Goal: Communication & Community: Answer question/provide support

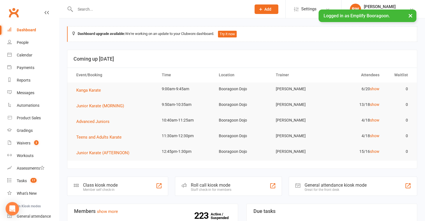
click at [121, 14] on div at bounding box center [157, 9] width 180 height 18
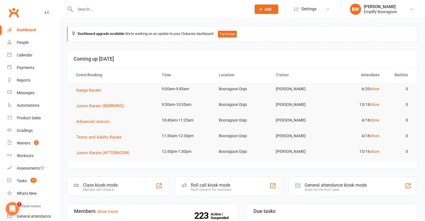
click at [119, 11] on input "text" at bounding box center [161, 9] width 174 height 8
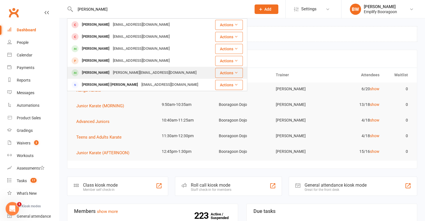
type input "eli"
click at [111, 71] on div "shanett@bigpond.com" at bounding box center [154, 73] width 87 height 8
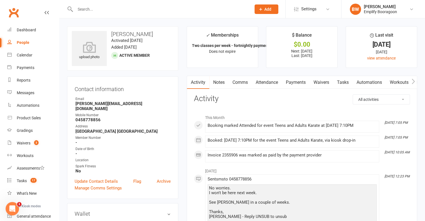
click at [243, 84] on link "Comms" at bounding box center [240, 82] width 23 height 13
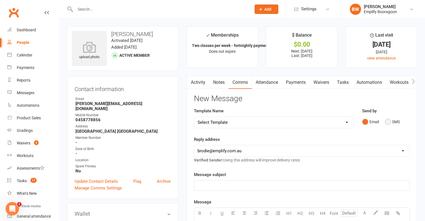
click at [396, 121] on button "SMS" at bounding box center [392, 122] width 15 height 11
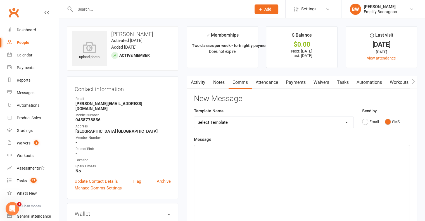
click at [292, 168] on div "﻿" at bounding box center [302, 187] width 216 height 84
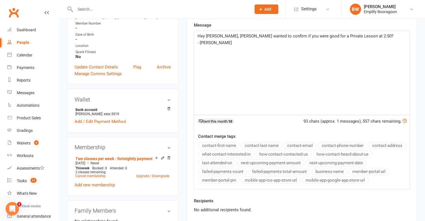
scroll to position [140, 0]
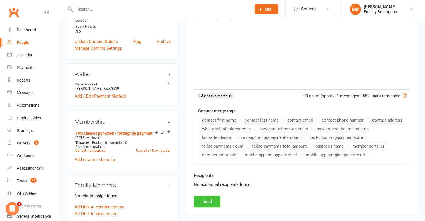
click at [215, 199] on button "Send" at bounding box center [207, 202] width 27 height 12
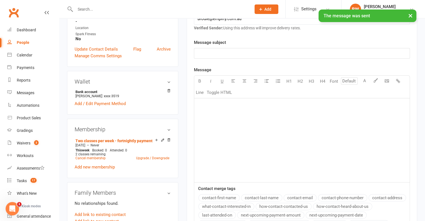
scroll to position [0, 0]
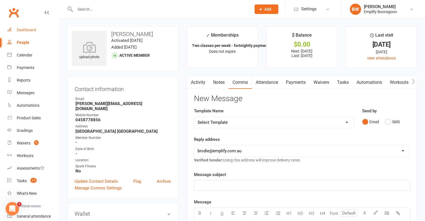
click at [27, 32] on div "Dashboard" at bounding box center [26, 30] width 19 height 4
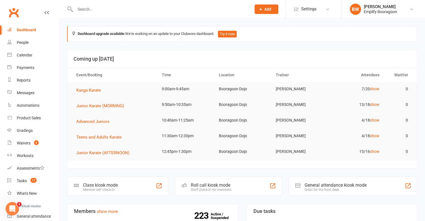
click at [373, 91] on td "7/20 show" at bounding box center [356, 89] width 57 height 13
click at [373, 91] on link "show" at bounding box center [375, 89] width 10 height 4
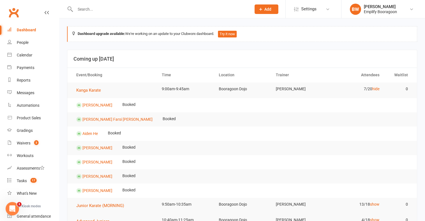
click at [198, 75] on th "Time" at bounding box center [185, 75] width 57 height 14
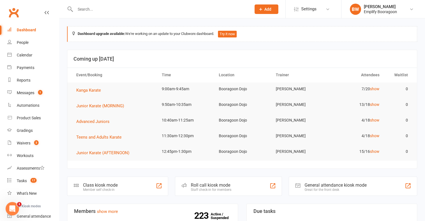
click at [166, 11] on input "text" at bounding box center [161, 9] width 174 height 8
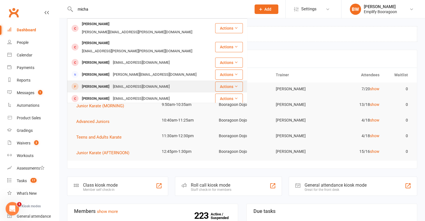
scroll to position [28, 0]
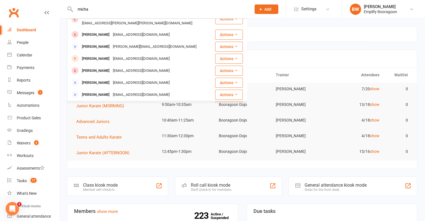
type input "micha"
click at [105, 103] on div "[PERSON_NAME]" at bounding box center [95, 107] width 31 height 8
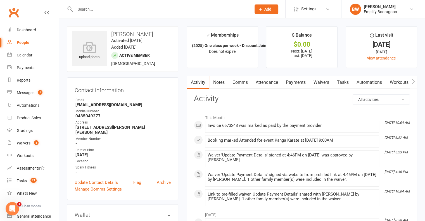
click at [274, 85] on link "Attendance" at bounding box center [267, 82] width 30 height 13
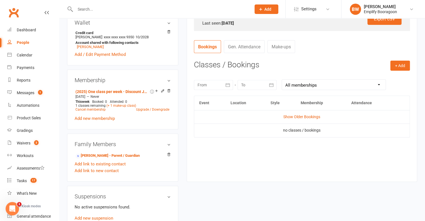
scroll to position [196, 0]
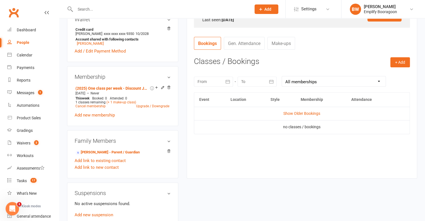
click at [297, 67] on div "+ Add Book Event Add Appointment Book a Friend Classes / Bookings [DATE] Sun Mo…" at bounding box center [302, 113] width 216 height 113
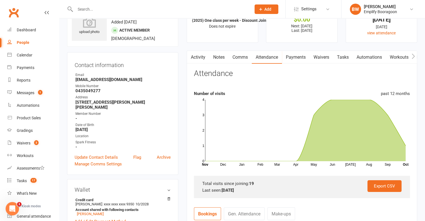
scroll to position [0, 0]
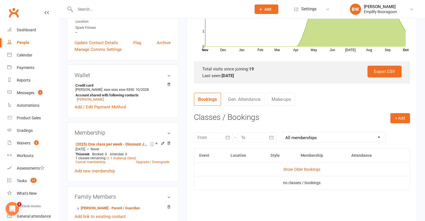
scroll to position [196, 0]
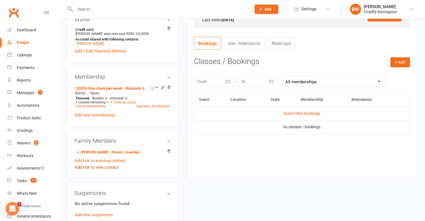
click at [101, 166] on link "Add link to new contact" at bounding box center [97, 167] width 44 height 7
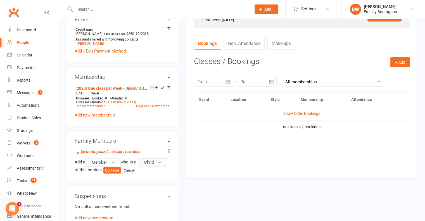
click at [154, 160] on span "Child" at bounding box center [149, 162] width 10 height 5
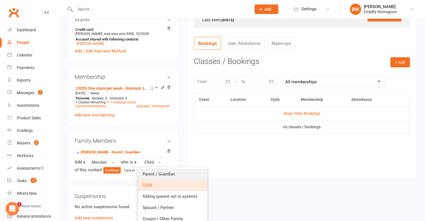
click at [171, 172] on span "Parent / Guardian" at bounding box center [159, 174] width 32 height 5
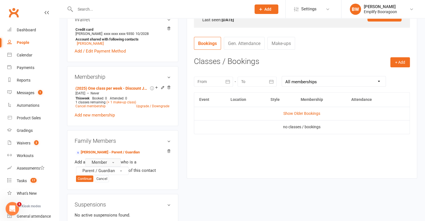
click at [109, 159] on button "Member" at bounding box center [103, 162] width 36 height 8
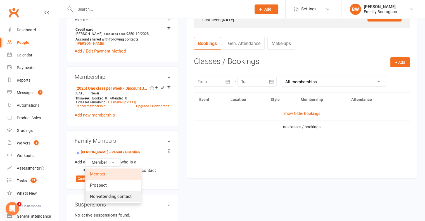
click at [114, 194] on span "Non-attending contact" at bounding box center [111, 196] width 42 height 5
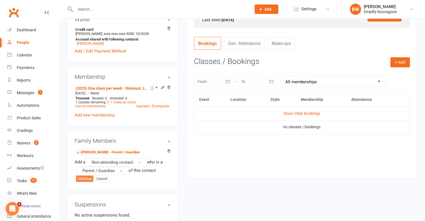
click at [88, 176] on button "Continue" at bounding box center [84, 179] width 17 height 7
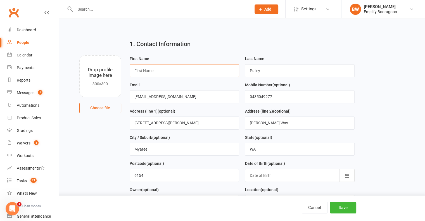
click at [170, 71] on input "text" at bounding box center [185, 70] width 110 height 13
type input "Chris"
click at [195, 95] on input "maryannelawrence@gmail.com" at bounding box center [185, 96] width 110 height 13
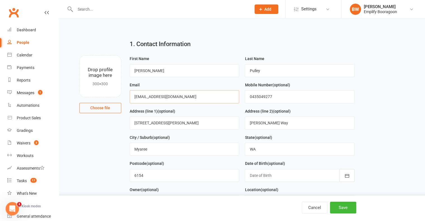
click at [195, 95] on input "maryannelawrence@gmail.com" at bounding box center [185, 96] width 110 height 13
type input "pulley83@hotmail.com"
type input "0481181325"
click at [354, 76] on input "Pulley" at bounding box center [300, 70] width 110 height 13
click at [367, 89] on main "1. Contact Information Drop profile image here 300×300 Choose file First Name C…" at bounding box center [242, 124] width 351 height 178
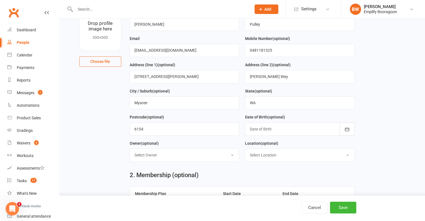
scroll to position [56, 0]
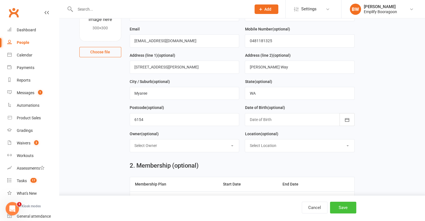
click at [342, 203] on button "Save" at bounding box center [343, 208] width 26 height 12
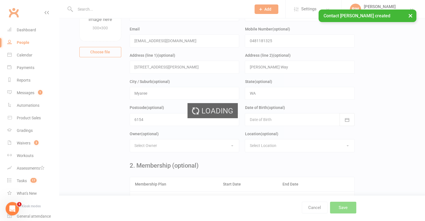
scroll to position [0, 0]
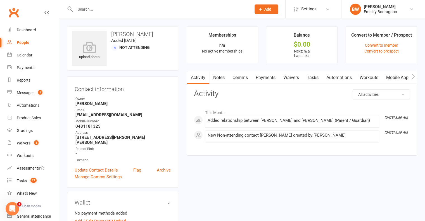
click at [403, 78] on link "Mobile App" at bounding box center [398, 77] width 30 height 13
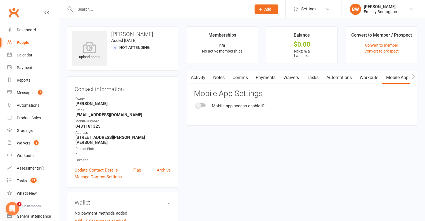
click at [203, 104] on div at bounding box center [201, 106] width 10 height 4
click at [196, 105] on input "checkbox" at bounding box center [196, 105] width 0 height 0
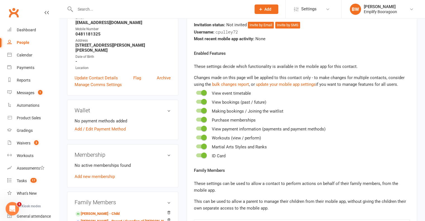
scroll to position [196, 0]
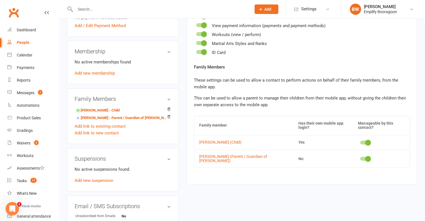
click at [366, 160] on div at bounding box center [366, 159] width 10 height 4
click at [361, 158] on input "checkbox" at bounding box center [361, 158] width 0 height 0
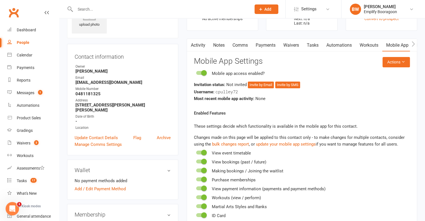
scroll to position [28, 0]
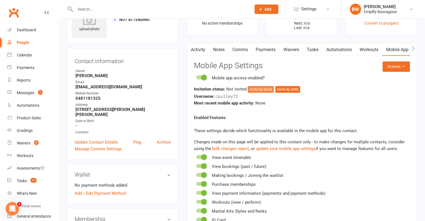
click at [271, 91] on button "Invite by Email" at bounding box center [261, 89] width 26 height 7
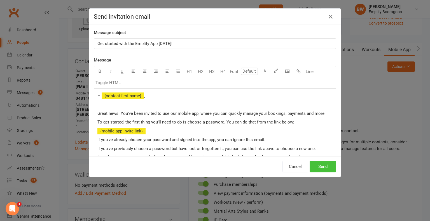
click at [328, 167] on button "Send" at bounding box center [322, 167] width 27 height 12
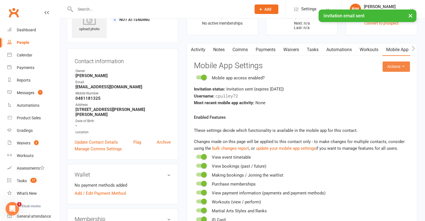
click at [399, 68] on button "Actions" at bounding box center [396, 67] width 27 height 10
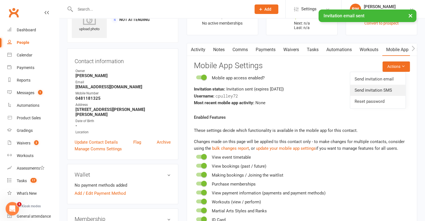
click at [383, 91] on link "Send invitation SMS" at bounding box center [378, 90] width 55 height 11
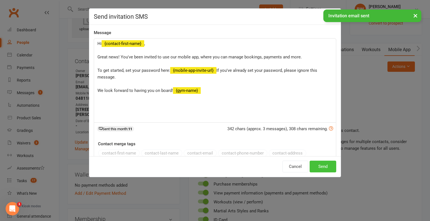
click at [325, 166] on button "Send" at bounding box center [322, 167] width 27 height 12
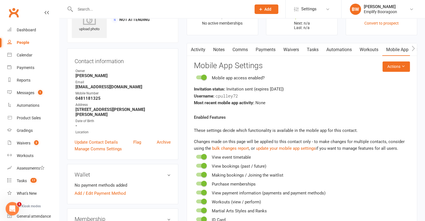
click at [125, 12] on input "text" at bounding box center [161, 9] width 174 height 8
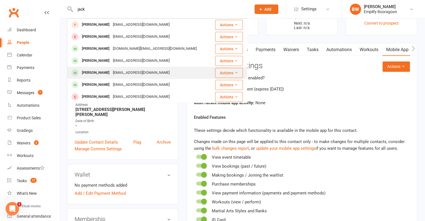
type input "jack"
click at [153, 71] on div "melmas14@hotmail.com" at bounding box center [141, 73] width 60 height 8
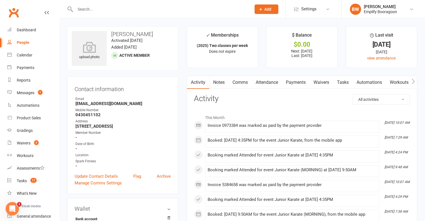
click at [297, 81] on link "Payments" at bounding box center [296, 82] width 28 height 13
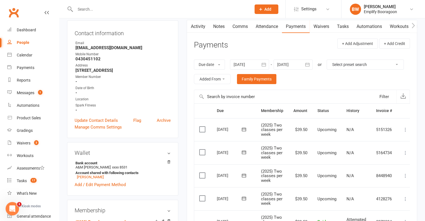
scroll to position [112, 0]
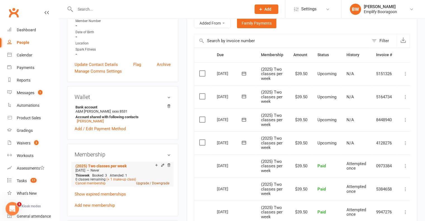
click at [147, 184] on link "Upgrade / Downgrade" at bounding box center [152, 184] width 33 height 4
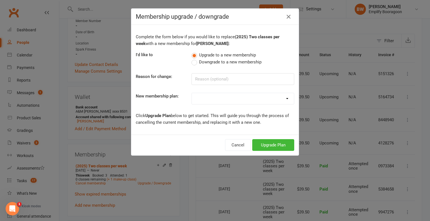
click at [215, 61] on span "Downgrade to a new membership" at bounding box center [230, 62] width 62 height 6
click at [195, 59] on input "Downgrade to a new membership" at bounding box center [193, 59] width 4 height 0
click at [215, 110] on div "Complete the form below if you would like to replace (2025) Two classes per wee…" at bounding box center [214, 80] width 167 height 110
click at [215, 100] on select "Leadership Team Fitness Kickboxing Unlimited Classes (SPARK) Fitness Kickboxing…" at bounding box center [243, 98] width 102 height 11
click at [192, 93] on select "Leadership Team Fitness Kickboxing Unlimited Classes (SPARK) Fitness Kickboxing…" at bounding box center [243, 98] width 102 height 11
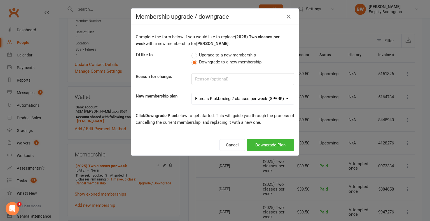
drag, startPoint x: 239, startPoint y: 96, endPoint x: 241, endPoint y: 93, distance: 3.2
click at [239, 96] on select "Leadership Team Fitness Kickboxing Unlimited Classes (SPARK) Fitness Kickboxing…" at bounding box center [243, 98] width 102 height 11
select select "15"
click at [192, 93] on select "Leadership Team Fitness Kickboxing Unlimited Classes (SPARK) Fitness Kickboxing…" at bounding box center [243, 98] width 102 height 11
click at [260, 139] on button "Downgrade Plan" at bounding box center [270, 145] width 48 height 12
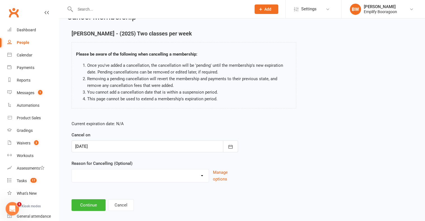
scroll to position [20, 0]
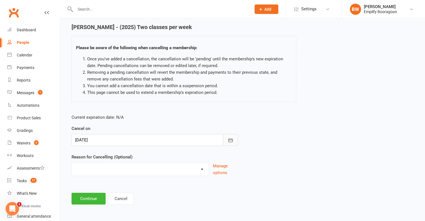
click at [229, 144] on button "button" at bounding box center [230, 140] width 15 height 12
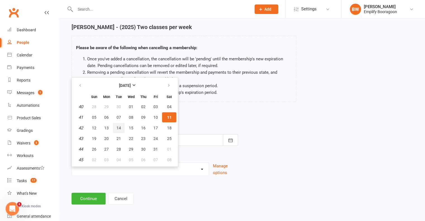
click at [117, 127] on span "14" at bounding box center [119, 128] width 4 height 4
type input "14 Oct 2025"
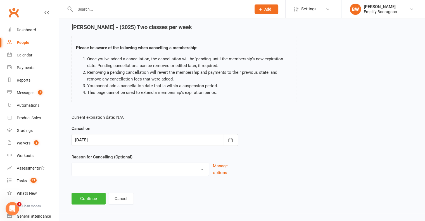
click at [168, 171] on select "Downgrade Financial Full Classes Injury Loss of Interest Moving Other Sports Pa…" at bounding box center [140, 168] width 137 height 11
select select "0"
click at [72, 163] on select "Downgrade Financial Full Classes Injury Loss of Interest Moving Other Sports Pa…" at bounding box center [140, 168] width 137 height 11
click at [99, 198] on button "Continue" at bounding box center [89, 199] width 34 height 12
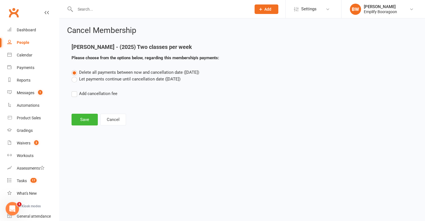
scroll to position [0, 0]
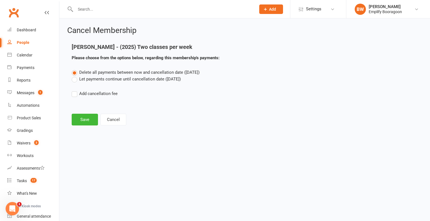
click at [117, 79] on label "Let payments continue until cancellation date (Oct 14, 2025)" at bounding box center [126, 79] width 109 height 7
click at [75, 76] on input "Let payments continue until cancellation date (Oct 14, 2025)" at bounding box center [74, 76] width 4 height 0
click at [88, 117] on button "Save" at bounding box center [85, 120] width 26 height 12
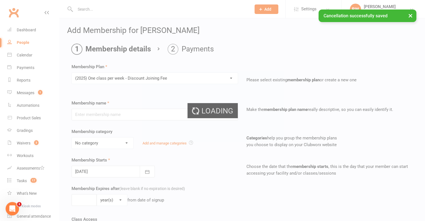
type input "(2025) One class per week - Discount Joining Fee"
select select "2"
type input "0"
type input "1"
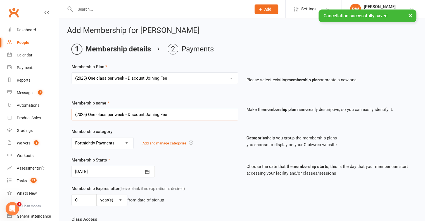
drag, startPoint x: 185, startPoint y: 113, endPoint x: 127, endPoint y: 117, distance: 58.0
click at [127, 117] on input "(2025) One class per week - Discount Joining Fee" at bounding box center [155, 115] width 167 height 12
type input "(2025) One class per week"
click at [204, 134] on div "Membership category No category 4 Weekly Payments Archived Fortnightly Payments…" at bounding box center [154, 138] width 175 height 21
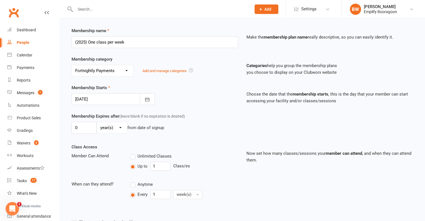
scroll to position [84, 0]
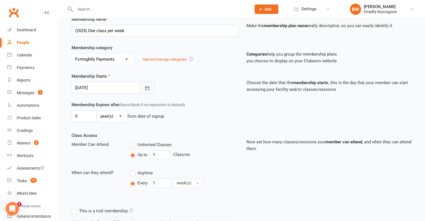
click at [153, 91] on button "button" at bounding box center [147, 88] width 15 height 12
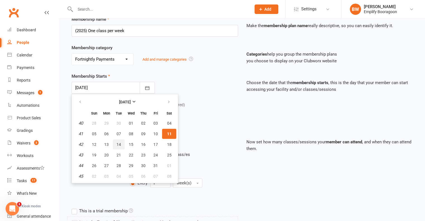
click at [117, 144] on span "14" at bounding box center [119, 144] width 4 height 4
type input "14 Oct 2025"
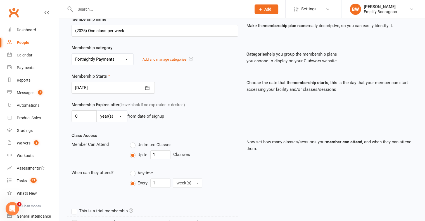
click at [211, 99] on div "Membership Starts 14 Oct 2025 October 2025 Sun Mon Tue Wed Thu Fri Sat 40 28 29…" at bounding box center [242, 87] width 350 height 29
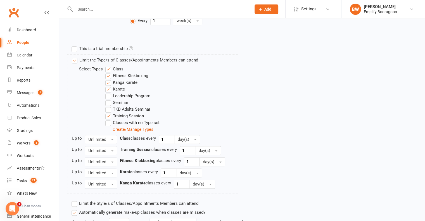
scroll to position [252, 0]
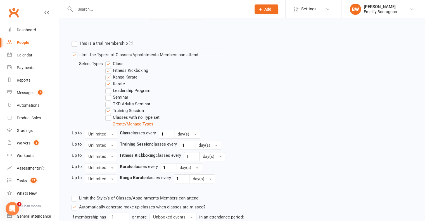
click at [130, 68] on label "Fitness Kickboxing" at bounding box center [126, 70] width 43 height 7
click at [109, 67] on input "Fitness Kickboxing" at bounding box center [107, 67] width 4 height 0
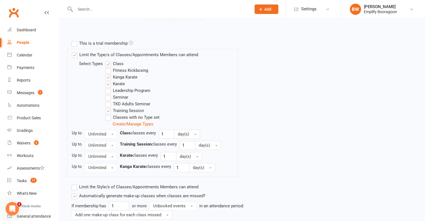
click at [125, 76] on label "Kanga Karate" at bounding box center [121, 77] width 32 height 7
click at [109, 74] on input "Kanga Karate" at bounding box center [107, 74] width 4 height 0
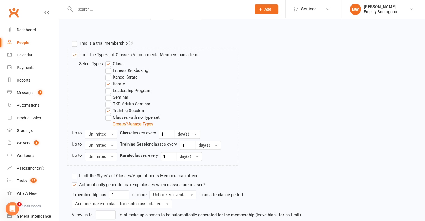
scroll to position [302, 0]
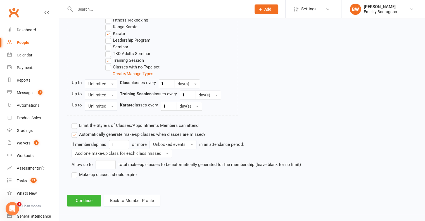
click at [116, 175] on label "Make-up classes should expire" at bounding box center [104, 174] width 65 height 7
click at [75, 171] on input "Make-up classes should expire" at bounding box center [74, 171] width 4 height 0
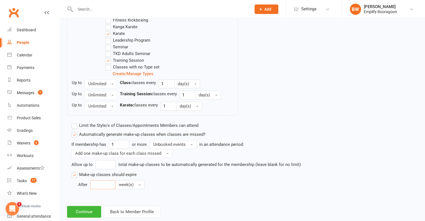
click at [112, 183] on input "number" at bounding box center [102, 184] width 25 height 9
type input "6"
click at [90, 212] on button "Continue" at bounding box center [84, 212] width 34 height 12
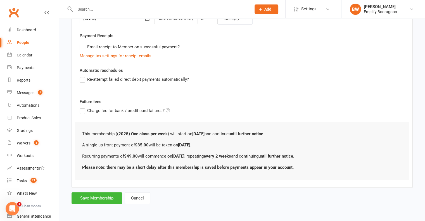
scroll to position [0, 0]
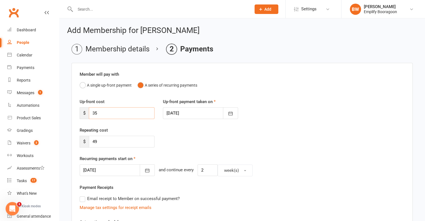
drag, startPoint x: 118, startPoint y: 116, endPoint x: 76, endPoint y: 115, distance: 42.5
click at [76, 115] on div "Up-front cost $ 35" at bounding box center [117, 108] width 83 height 21
drag, startPoint x: 265, startPoint y: 123, endPoint x: 232, endPoint y: 123, distance: 32.7
click at [265, 123] on div "Up-front cost $ Up-front payment taken on 14 Oct 2025 October 2025 Sun Mon Tue …" at bounding box center [243, 112] width 334 height 29
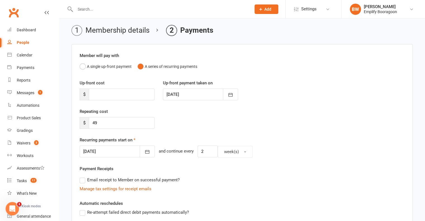
scroll to position [56, 0]
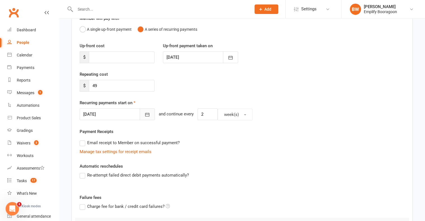
click at [142, 118] on button "button" at bounding box center [147, 115] width 15 height 12
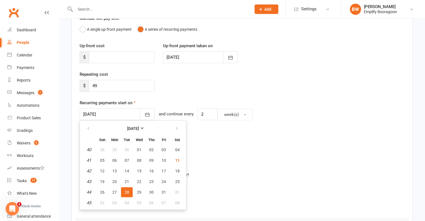
click at [128, 190] on span "28" at bounding box center [127, 192] width 4 height 4
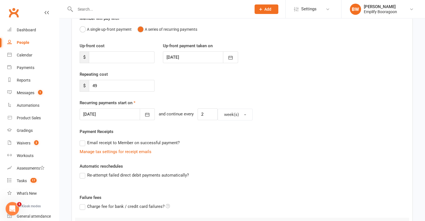
click at [208, 98] on div "Repeating cost $ 49" at bounding box center [243, 85] width 334 height 29
click at [119, 86] on input "49" at bounding box center [122, 86] width 66 height 12
click at [130, 114] on div at bounding box center [117, 115] width 75 height 12
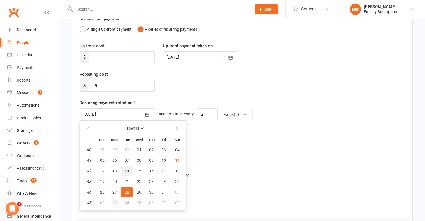
drag, startPoint x: 129, startPoint y: 172, endPoint x: 225, endPoint y: 93, distance: 124.6
click at [129, 172] on button "14" at bounding box center [127, 171] width 12 height 10
type input "14 Oct 2025"
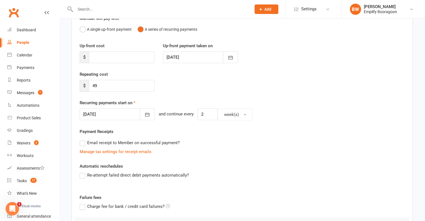
click at [226, 76] on div "Repeating cost $ 49" at bounding box center [243, 85] width 334 height 29
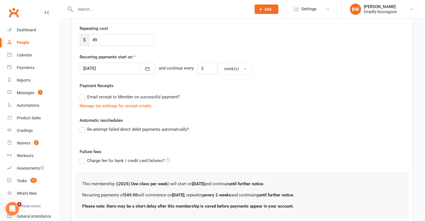
scroll to position [140, 0]
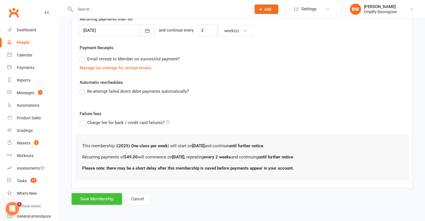
click at [107, 200] on button "Save Membership" at bounding box center [97, 199] width 51 height 12
type input "0"
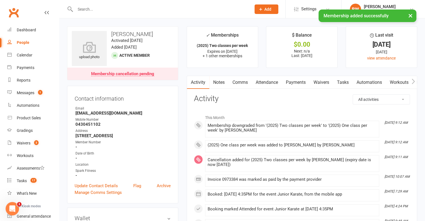
click at [293, 77] on link "Payments" at bounding box center [296, 82] width 28 height 13
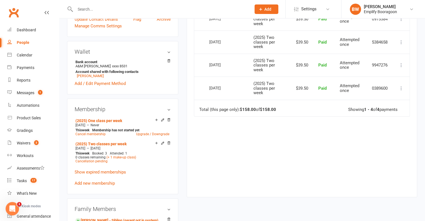
scroll to position [168, 0]
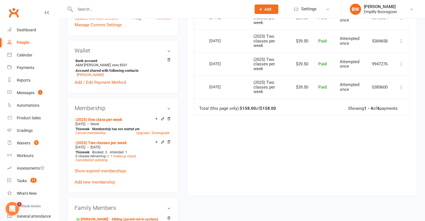
click at [296, 158] on div "Due Contact Membership Amount Status History Invoice # Select this 07 Oct 2025 …" at bounding box center [302, 90] width 216 height 196
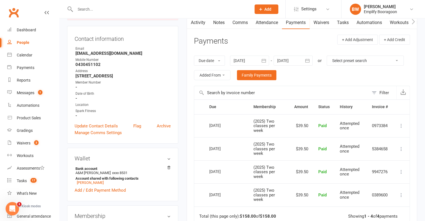
scroll to position [196, 0]
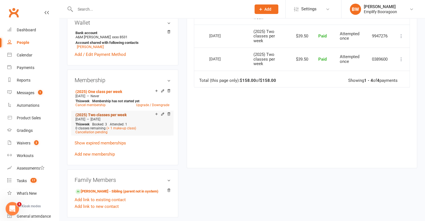
click at [111, 114] on link "(2025) Two classes per week" at bounding box center [101, 115] width 51 height 4
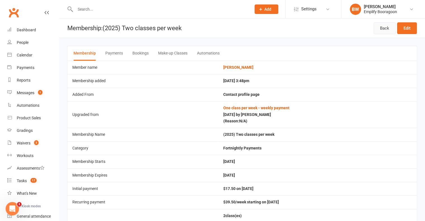
click at [386, 30] on link "Back" at bounding box center [385, 28] width 22 height 12
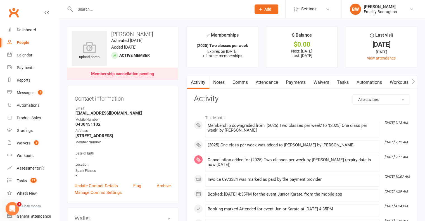
click at [290, 76] on link "Payments" at bounding box center [296, 82] width 28 height 13
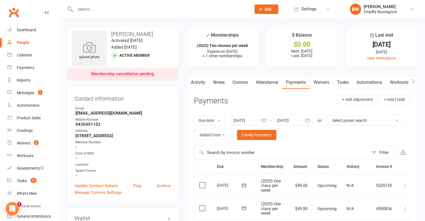
click at [275, 81] on link "Attendance" at bounding box center [267, 82] width 30 height 13
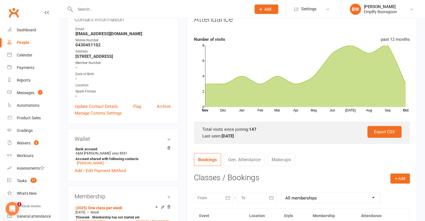
scroll to position [28, 0]
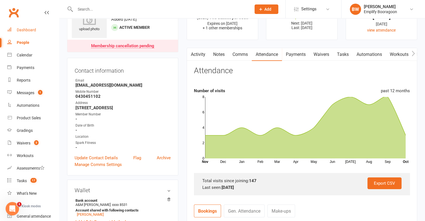
click at [23, 33] on link "Dashboard" at bounding box center [33, 30] width 52 height 13
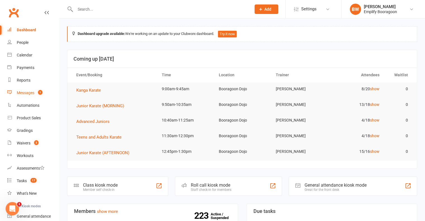
click at [33, 91] on div "Messages" at bounding box center [26, 93] width 18 height 4
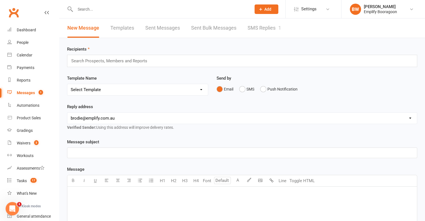
click at [277, 27] on link "SMS Replies 1" at bounding box center [265, 27] width 34 height 19
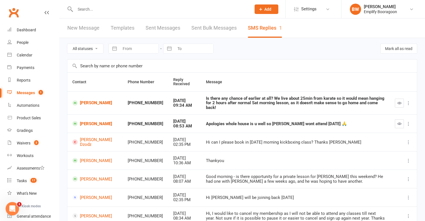
click at [324, 61] on input "text" at bounding box center [242, 66] width 350 height 13
click at [300, 33] on header "New Message Templates Sent Messages Sent Bulk Messages SMS Replies 1" at bounding box center [242, 28] width 366 height 20
click at [25, 32] on link "Dashboard" at bounding box center [33, 30] width 52 height 13
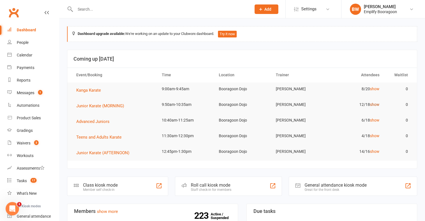
click at [374, 103] on link "show" at bounding box center [375, 104] width 10 height 4
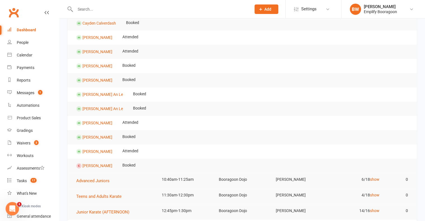
scroll to position [84, 0]
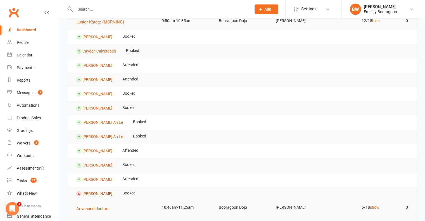
click at [88, 194] on link "Andy Zhang" at bounding box center [98, 193] width 30 height 4
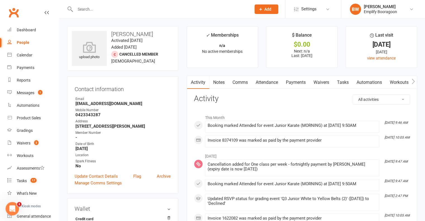
click at [272, 82] on link "Attendance" at bounding box center [267, 82] width 30 height 13
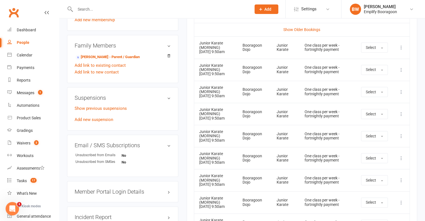
scroll to position [224, 0]
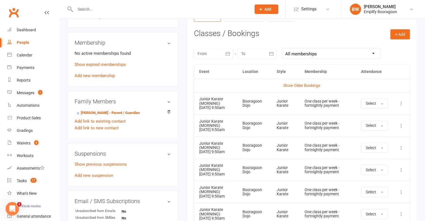
click at [402, 104] on icon at bounding box center [402, 104] width 6 height 6
click at [378, 137] on link "Remove booking" at bounding box center [376, 136] width 55 height 11
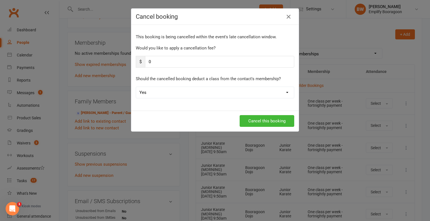
click at [237, 86] on div "Should the cancelled booking deduct a class from the contact's membership? Yes …" at bounding box center [215, 87] width 158 height 23
click at [360, 87] on div "Cancel booking This booking is being cancelled within the event's late cancella…" at bounding box center [215, 110] width 430 height 221
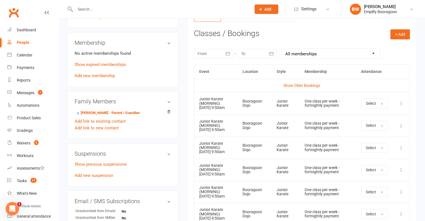
click at [400, 129] on icon at bounding box center [402, 126] width 6 height 6
click at [380, 164] on link "Remove booking" at bounding box center [376, 159] width 55 height 11
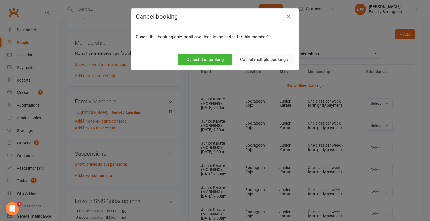
click at [264, 61] on button "Cancel multiple bookings" at bounding box center [264, 60] width 60 height 12
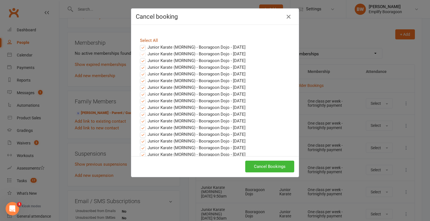
click at [147, 39] on link "Select All" at bounding box center [149, 40] width 18 height 5
click at [149, 39] on link "Select All" at bounding box center [149, 40] width 18 height 5
click at [267, 164] on button "Cancel Bookings" at bounding box center [269, 167] width 49 height 12
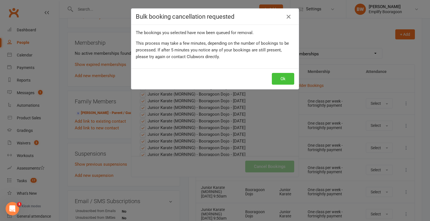
click at [276, 74] on button "Ok" at bounding box center [283, 79] width 22 height 12
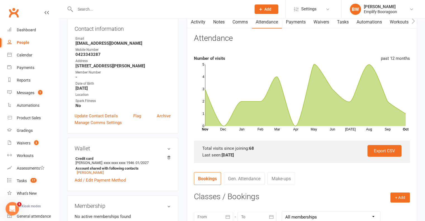
scroll to position [0, 0]
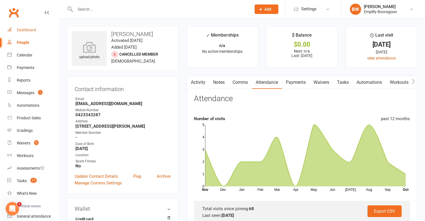
click at [30, 29] on div "Dashboard" at bounding box center [26, 30] width 19 height 4
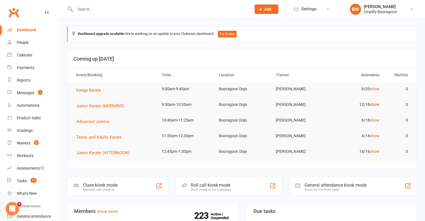
click at [376, 103] on link "show" at bounding box center [375, 104] width 10 height 4
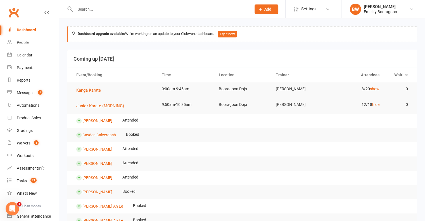
click at [116, 12] on input "text" at bounding box center [161, 9] width 174 height 8
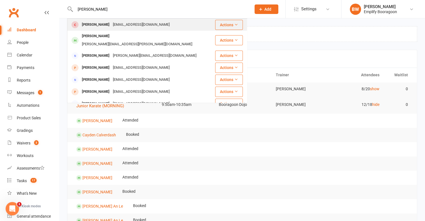
type input "andy"
click at [115, 27] on div "Zhangpe53@gmail.com" at bounding box center [141, 25] width 60 height 8
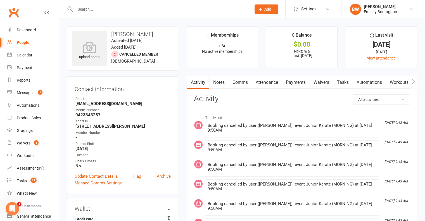
scroll to position [28, 0]
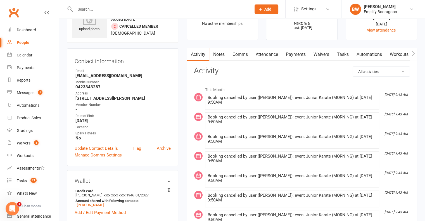
click at [268, 55] on link "Attendance" at bounding box center [267, 54] width 30 height 13
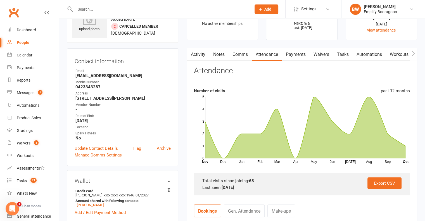
scroll to position [56, 0]
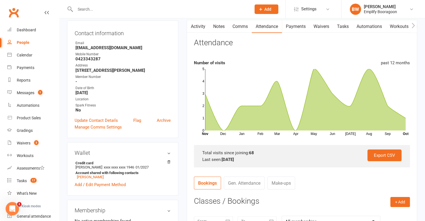
click at [300, 29] on link "Payments" at bounding box center [296, 26] width 28 height 13
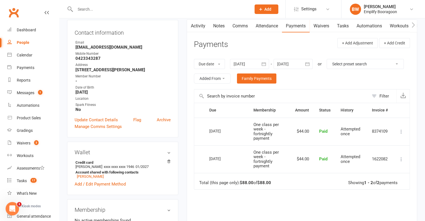
scroll to position [56, 0]
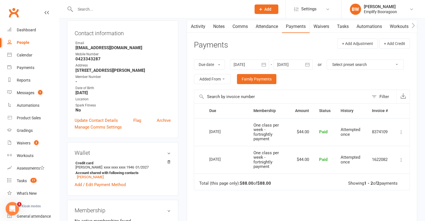
click at [277, 168] on td "One class per week - fortnightly payment" at bounding box center [270, 160] width 42 height 28
click at [271, 150] on span "One class per week - fortnightly payment" at bounding box center [266, 159] width 25 height 19
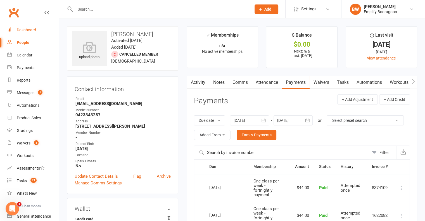
click at [37, 33] on link "Dashboard" at bounding box center [33, 30] width 52 height 13
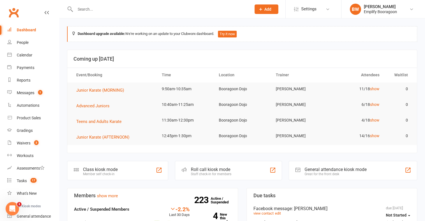
click at [132, 13] on input "text" at bounding box center [161, 9] width 174 height 8
type input "s"
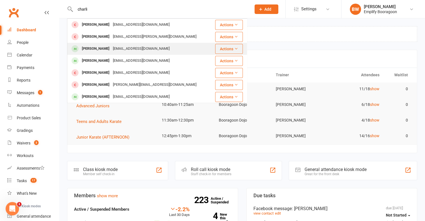
type input "charli"
click at [107, 51] on div "Charlie Marciniak" at bounding box center [95, 49] width 31 height 8
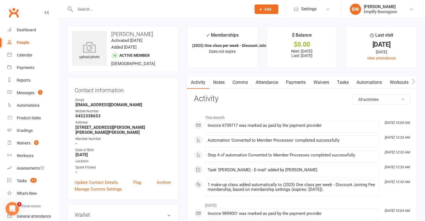
click at [288, 79] on link "Payments" at bounding box center [296, 82] width 28 height 13
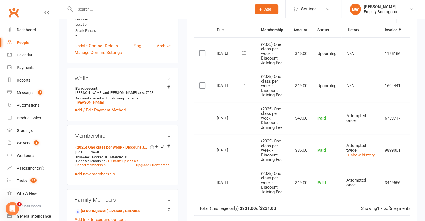
scroll to position [140, 0]
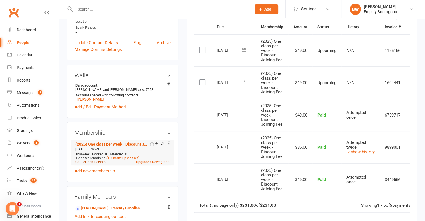
click at [95, 163] on link "Cancel membership" at bounding box center [91, 162] width 30 height 4
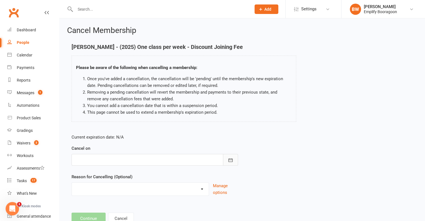
click at [229, 158] on icon "button" at bounding box center [231, 160] width 6 height 6
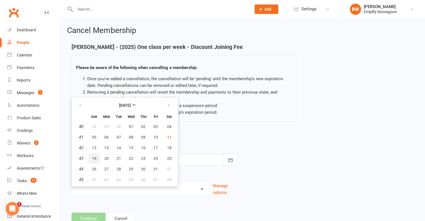
click at [91, 158] on button "19" at bounding box center [94, 159] width 12 height 10
type input "19 Oct 2025"
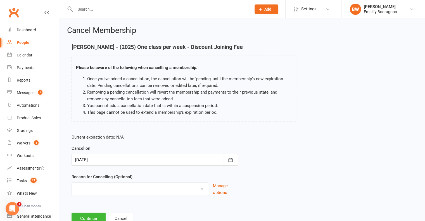
click at [124, 181] on div "Reason for Cancelling (Optional) Downgrade Financial Full Classes Injury Loss o…" at bounding box center [155, 185] width 167 height 22
click at [123, 184] on select "Downgrade Financial Full Classes Injury Loss of Interest Moving Other Sports Pa…" at bounding box center [140, 188] width 137 height 11
select select "4"
click at [72, 183] on select "Downgrade Financial Full Classes Injury Loss of Interest Moving Other Sports Pa…" at bounding box center [140, 188] width 137 height 11
click at [95, 216] on button "Continue" at bounding box center [89, 219] width 34 height 12
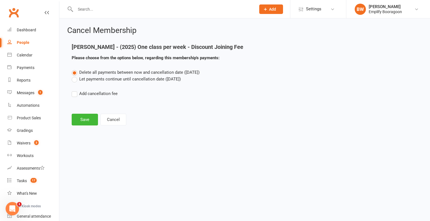
click at [109, 78] on label "Let payments continue until cancellation date (Oct 19, 2025)" at bounding box center [126, 79] width 109 height 7
click at [75, 76] on input "Let payments continue until cancellation date (Oct 19, 2025)" at bounding box center [74, 76] width 4 height 0
click at [79, 118] on button "Save" at bounding box center [85, 120] width 26 height 12
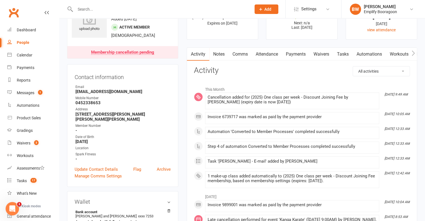
scroll to position [28, 0]
click at [295, 51] on link "Payments" at bounding box center [296, 54] width 28 height 13
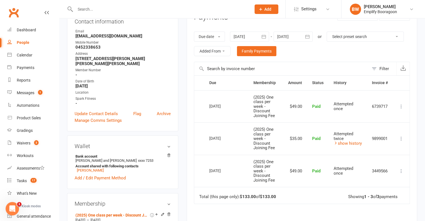
scroll to position [28, 0]
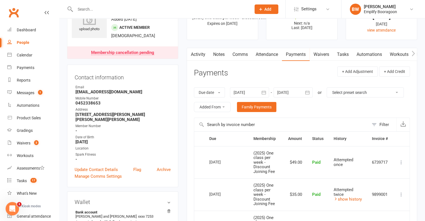
click at [272, 59] on link "Attendance" at bounding box center [267, 54] width 30 height 13
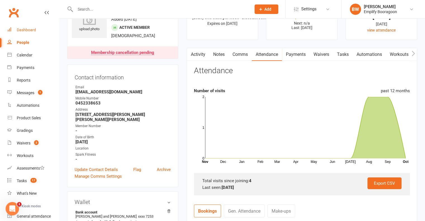
click at [17, 33] on link "Dashboard" at bounding box center [33, 30] width 52 height 13
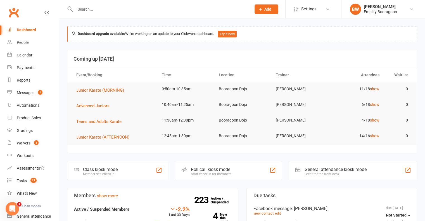
click at [371, 88] on link "show" at bounding box center [375, 89] width 10 height 4
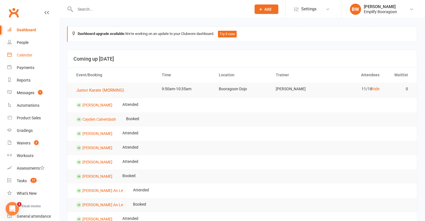
click at [28, 58] on link "Calendar" at bounding box center [33, 55] width 52 height 13
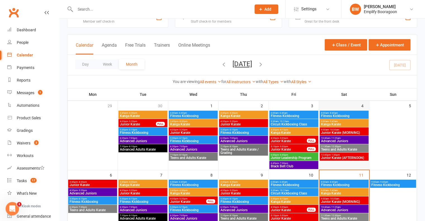
scroll to position [28, 0]
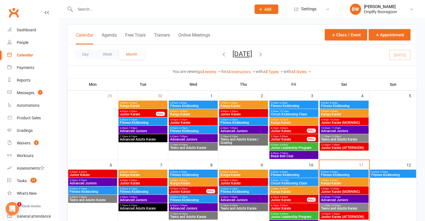
click at [340, 187] on div "9:50am - 10:35am Junior Karate (MORNING)" at bounding box center [344, 191] width 49 height 8
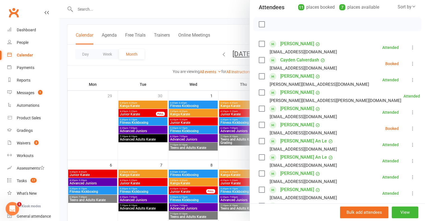
scroll to position [56, 0]
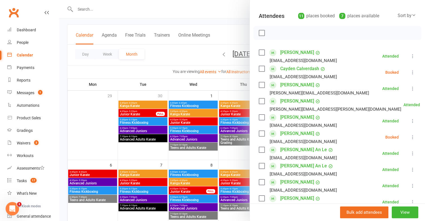
click at [181, 117] on div at bounding box center [242, 110] width 366 height 221
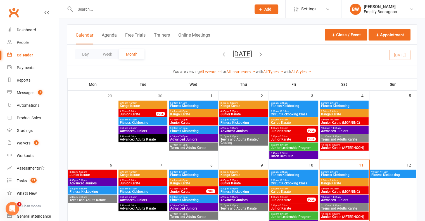
click at [339, 184] on span "Kanga Karate" at bounding box center [344, 183] width 47 height 3
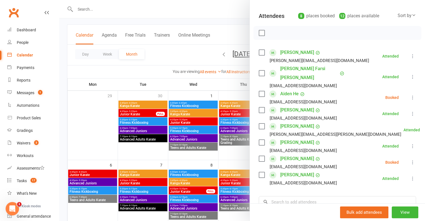
click at [410, 95] on icon at bounding box center [413, 98] width 6 height 6
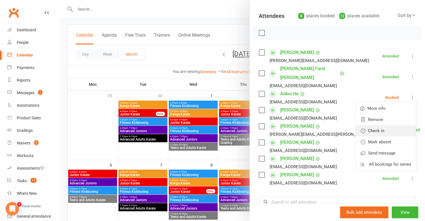
click at [382, 125] on link "Check in" at bounding box center [386, 130] width 60 height 11
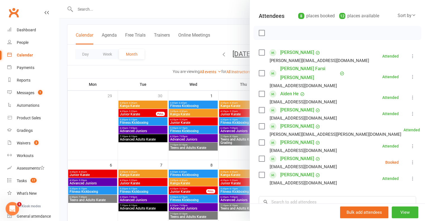
click at [410, 160] on icon at bounding box center [413, 163] width 6 height 6
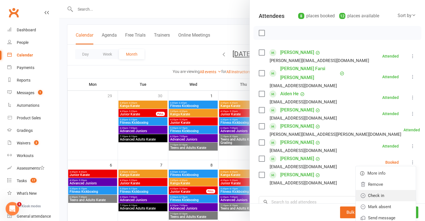
click at [378, 190] on link "Check in" at bounding box center [386, 195] width 60 height 11
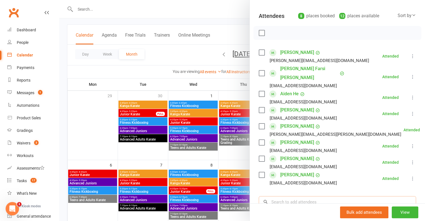
click at [327, 196] on input "search" at bounding box center [337, 202] width 157 height 12
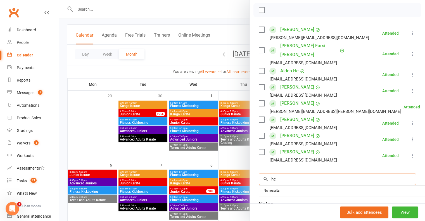
scroll to position [112, 0]
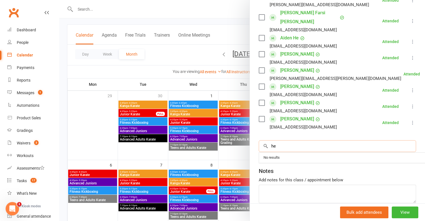
click at [301, 140] on input "he" at bounding box center [337, 146] width 157 height 12
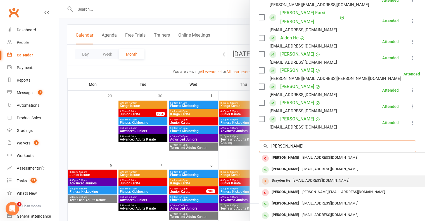
type input "hayden"
click at [300, 177] on div "jichang_he@hotmail.com" at bounding box center [343, 181] width 163 height 8
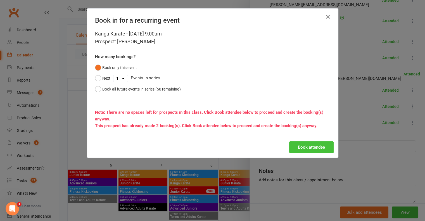
click at [307, 151] on button "Book attendee" at bounding box center [312, 148] width 44 height 12
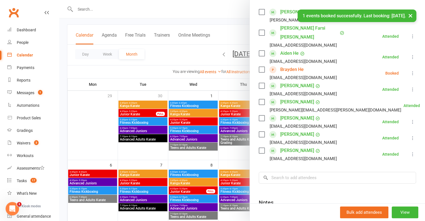
scroll to position [56, 0]
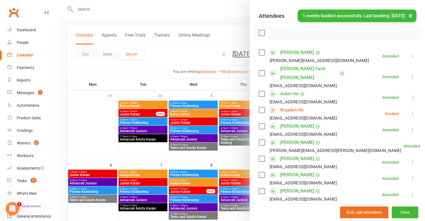
click at [410, 111] on icon at bounding box center [413, 114] width 6 height 6
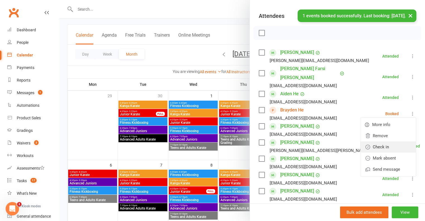
click at [377, 142] on link "Check in" at bounding box center [388, 147] width 55 height 11
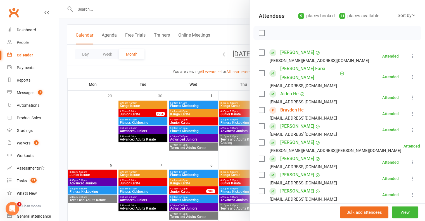
click at [209, 111] on div at bounding box center [242, 110] width 366 height 221
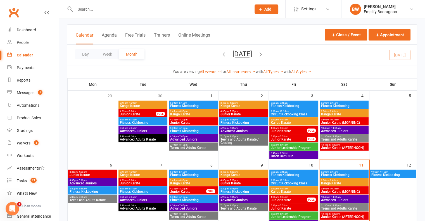
click at [343, 188] on span "9:50am - 10:35am" at bounding box center [344, 189] width 47 height 3
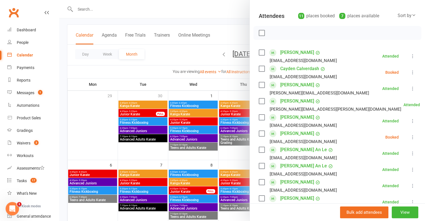
click at [196, 55] on div at bounding box center [242, 110] width 366 height 221
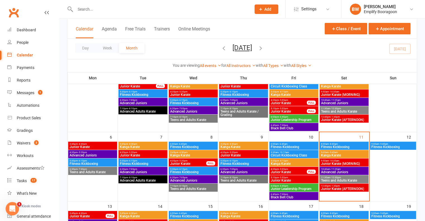
click at [345, 162] on span "Junior Karate (MORNING)" at bounding box center [344, 163] width 47 height 3
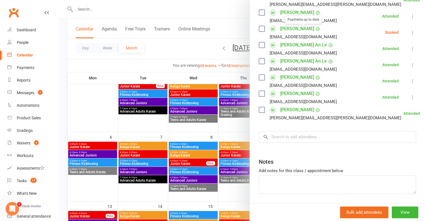
scroll to position [168, 0]
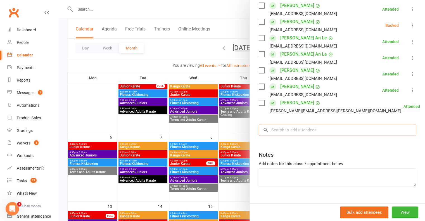
click at [309, 128] on input "search" at bounding box center [337, 130] width 157 height 12
click at [318, 131] on input "savana" at bounding box center [337, 130] width 157 height 12
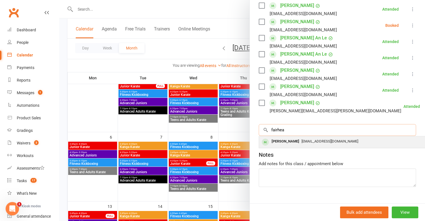
type input "fairhea"
click at [295, 143] on div "[PERSON_NAME]" at bounding box center [286, 142] width 32 height 8
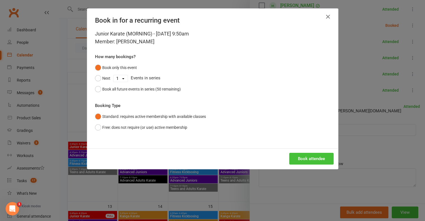
click at [309, 157] on button "Book attendee" at bounding box center [312, 159] width 44 height 12
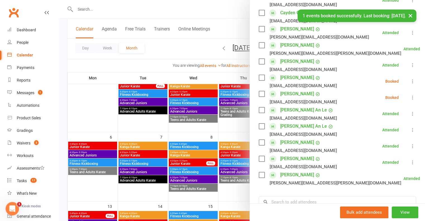
scroll to position [84, 0]
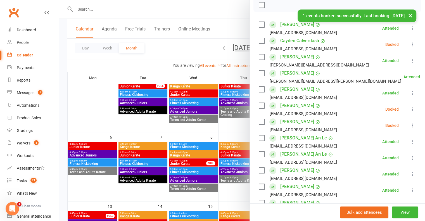
click at [410, 109] on icon at bounding box center [413, 110] width 6 height 6
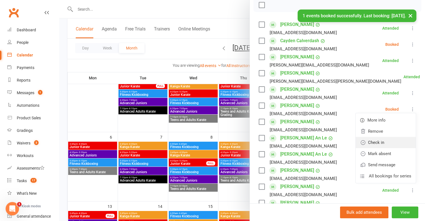
click at [383, 143] on link "Check in" at bounding box center [386, 142] width 60 height 11
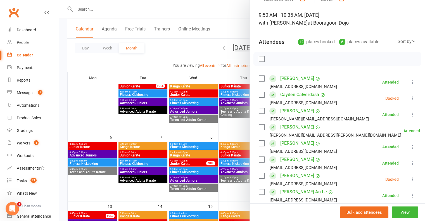
scroll to position [28, 0]
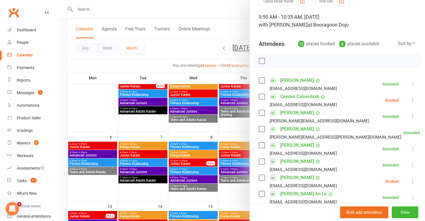
click at [410, 99] on icon at bounding box center [413, 101] width 6 height 6
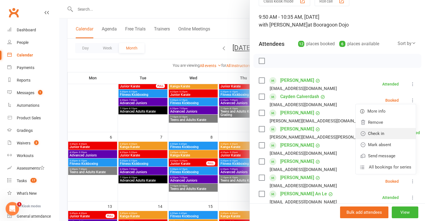
click at [379, 131] on link "Check in" at bounding box center [386, 133] width 60 height 11
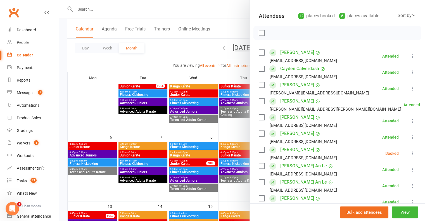
scroll to position [112, 0]
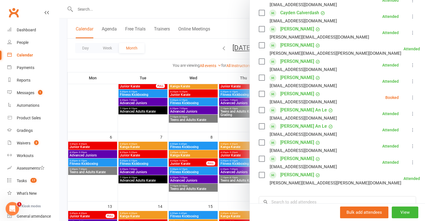
click at [191, 83] on div at bounding box center [242, 110] width 366 height 221
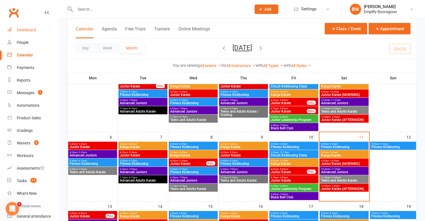
click at [26, 30] on div "Dashboard" at bounding box center [26, 30] width 19 height 4
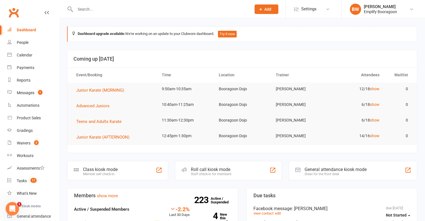
click at [184, 51] on header "Coming up [DATE]" at bounding box center [242, 59] width 350 height 18
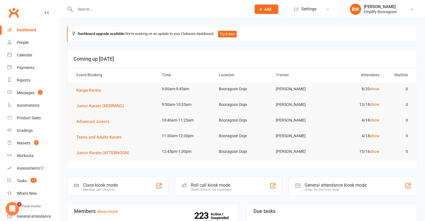
click at [140, 12] on input "text" at bounding box center [161, 9] width 174 height 8
click at [32, 54] on div "Calendar" at bounding box center [25, 55] width 16 height 4
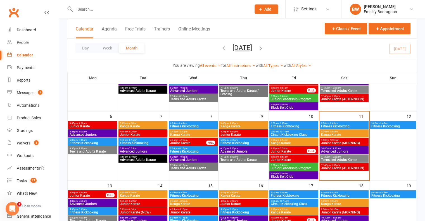
scroll to position [84, 0]
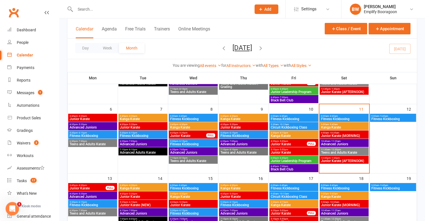
click at [387, 117] on span "- 9:45am" at bounding box center [384, 116] width 9 height 3
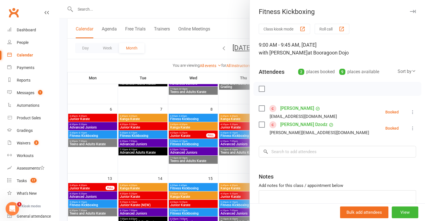
click at [222, 102] on div at bounding box center [242, 110] width 366 height 221
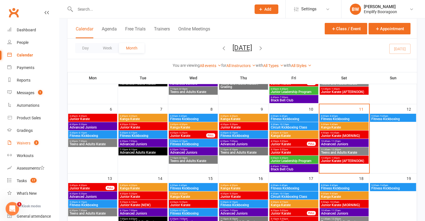
click at [21, 141] on div "Waivers" at bounding box center [24, 143] width 14 height 4
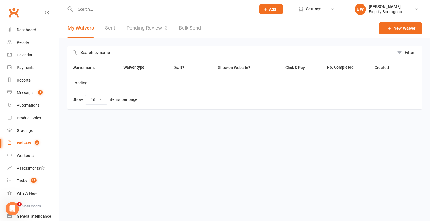
select select "100"
click at [144, 25] on link "Pending Review 3" at bounding box center [146, 27] width 41 height 19
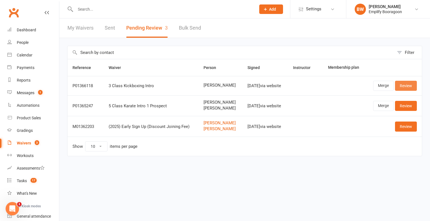
click at [405, 86] on link "Review" at bounding box center [406, 86] width 22 height 10
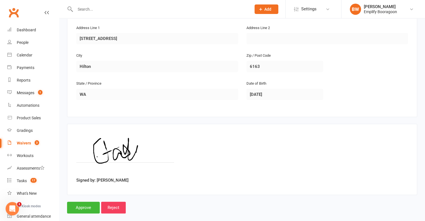
scroll to position [152, 0]
click at [86, 202] on input "Approve" at bounding box center [83, 208] width 33 height 12
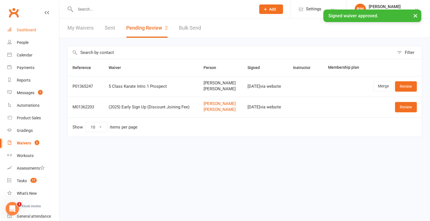
click at [29, 30] on div "Dashboard" at bounding box center [26, 30] width 19 height 4
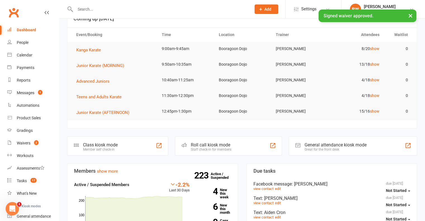
scroll to position [168, 0]
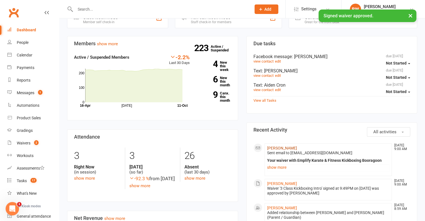
click at [282, 147] on link "Jade Debenham" at bounding box center [282, 148] width 30 height 4
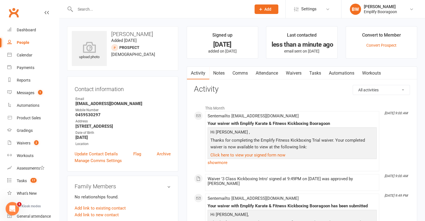
click at [273, 70] on link "Attendance" at bounding box center [267, 73] width 30 height 13
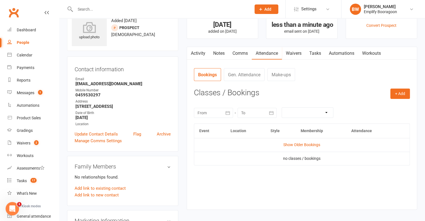
scroll to position [28, 0]
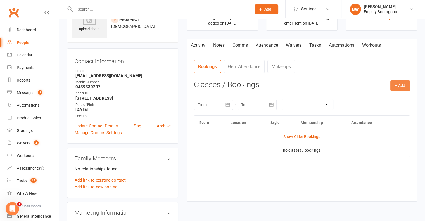
click at [401, 85] on button "+ Add" at bounding box center [401, 86] width 20 height 10
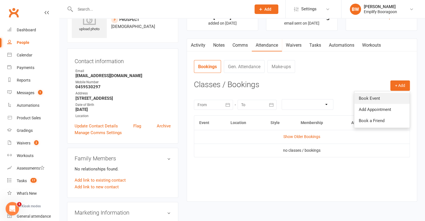
click at [383, 96] on link "Book Event" at bounding box center [382, 98] width 55 height 11
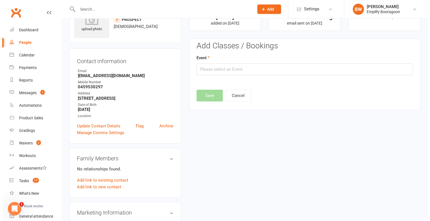
scroll to position [38, 0]
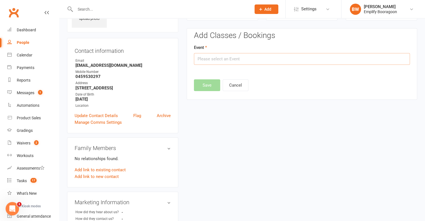
click at [264, 60] on input "text" at bounding box center [302, 59] width 216 height 12
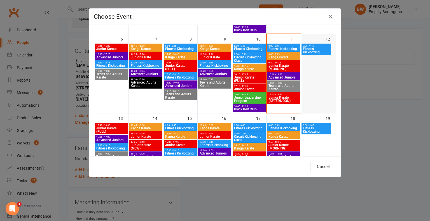
scroll to position [140, 0]
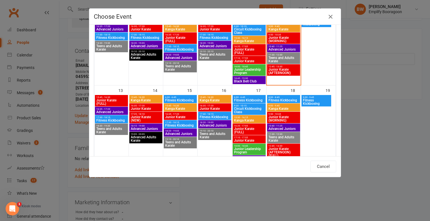
click at [331, 95] on div "Day Week Month October 2025 October 2025 Sun Mon Tue Wed Thu Fri Sat 28 29 30 0…" at bounding box center [214, 90] width 251 height 131
click at [102, 119] on span "Fitness Kickboxing" at bounding box center [111, 120] width 31 height 3
type input "Fitness Kickboxing - Oct 13, 2025 5:30:00 PM"
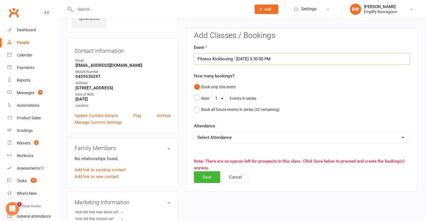
click at [276, 57] on input "Fitness Kickboxing - Oct 13, 2025 5:30:00 PM" at bounding box center [302, 59] width 216 height 12
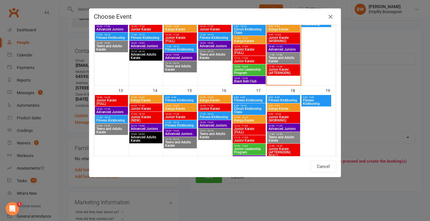
click at [116, 119] on span "Fitness Kickboxing" at bounding box center [111, 120] width 31 height 3
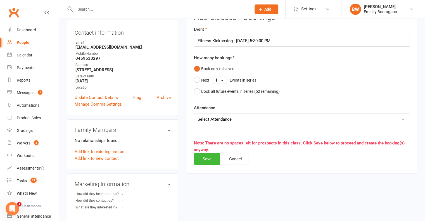
scroll to position [66, 0]
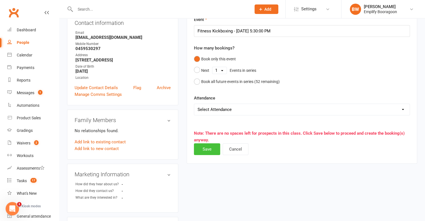
click at [210, 150] on button "Save" at bounding box center [207, 150] width 26 height 12
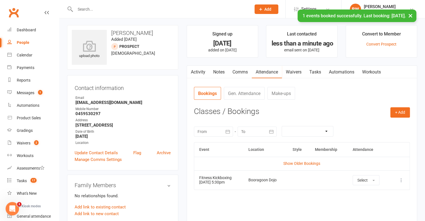
scroll to position [0, 0]
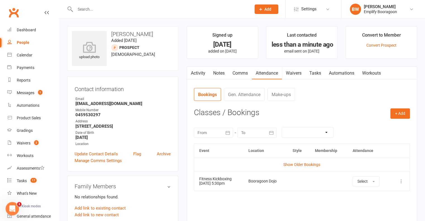
click at [401, 179] on icon at bounding box center [402, 182] width 6 height 6
click at [373, 210] on link "Remove booking" at bounding box center [376, 214] width 55 height 11
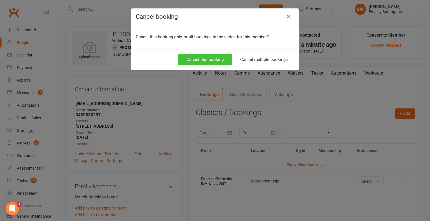
click at [217, 63] on button "Cancel this booking" at bounding box center [205, 60] width 55 height 12
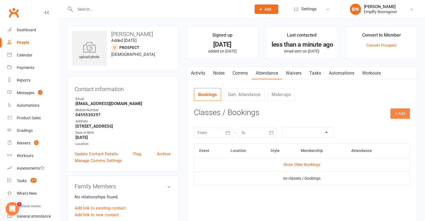
click at [403, 115] on button "+ Add" at bounding box center [401, 114] width 20 height 10
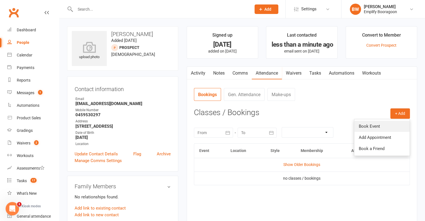
click at [367, 126] on link "Book Event" at bounding box center [382, 126] width 55 height 11
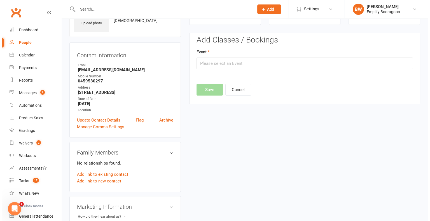
scroll to position [38, 0]
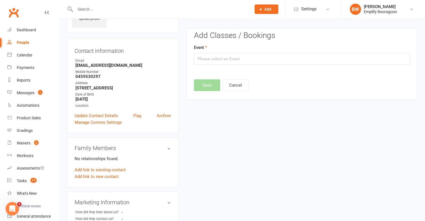
drag, startPoint x: 243, startPoint y: 70, endPoint x: 240, endPoint y: 65, distance: 5.4
click at [241, 67] on edit-booking-section "Add Classes / Bookings Event Save Cancel" at bounding box center [302, 59] width 216 height 57
click at [240, 65] on edit-booking-section "Add Classes / Bookings Event Save Cancel" at bounding box center [302, 59] width 216 height 57
click at [237, 63] on input "text" at bounding box center [302, 59] width 216 height 12
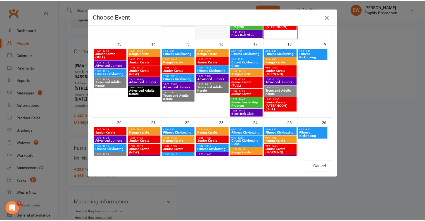
scroll to position [196, 0]
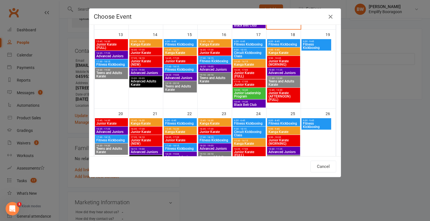
click at [121, 139] on span "Fitness Kickboxing" at bounding box center [111, 140] width 31 height 3
type input "Fitness Kickboxing - Oct 20, 2025 5:30:00 PM"
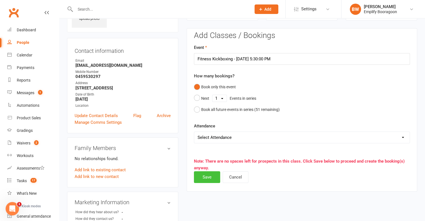
click at [208, 175] on button "Save" at bounding box center [207, 177] width 26 height 12
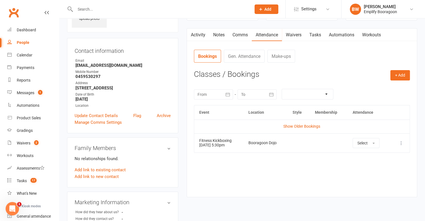
click at [191, 129] on div "Activity Notes Comms Attendance Waivers Tasks Automations Workouts Attendance N…" at bounding box center [302, 112] width 231 height 169
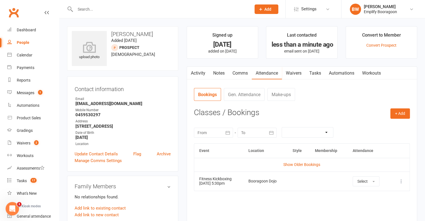
scroll to position [0, 0]
click at [32, 91] on div "Messages" at bounding box center [26, 93] width 18 height 4
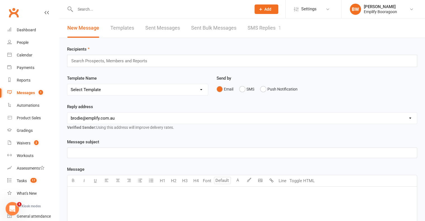
click at [270, 26] on link "SMS Replies 1" at bounding box center [265, 27] width 34 height 19
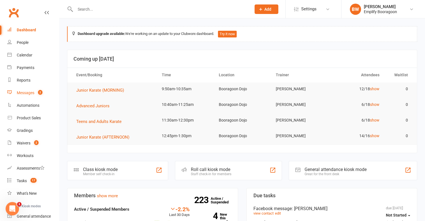
click at [28, 94] on div "Messages" at bounding box center [26, 93] width 18 height 4
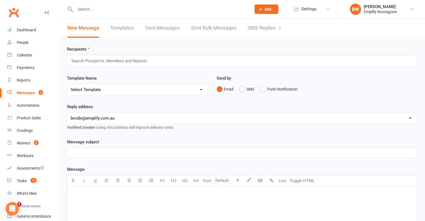
click at [265, 34] on link "SMS Replies 2" at bounding box center [265, 27] width 34 height 19
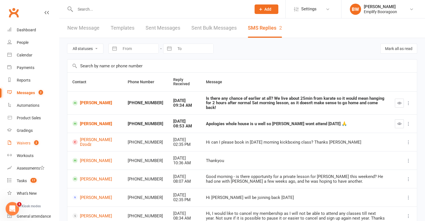
click at [22, 142] on div "Waivers" at bounding box center [24, 143] width 14 height 4
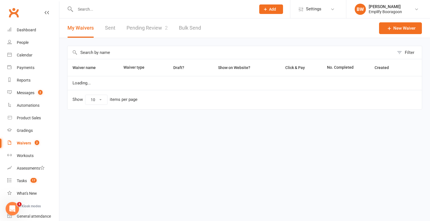
select select "100"
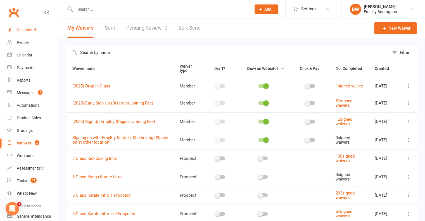
click at [36, 29] on link "Dashboard" at bounding box center [33, 30] width 52 height 13
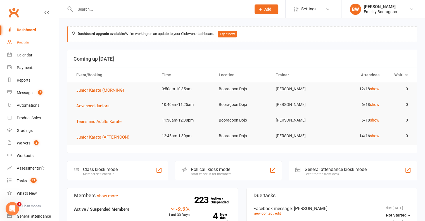
click at [25, 45] on link "People" at bounding box center [33, 42] width 52 height 13
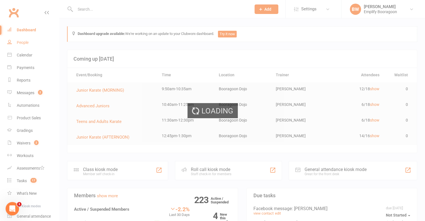
select select "100"
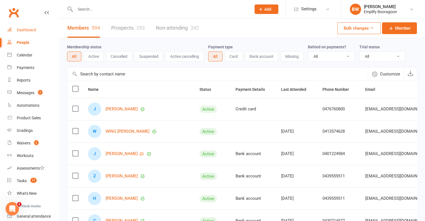
click at [27, 30] on div "Dashboard" at bounding box center [26, 30] width 19 height 4
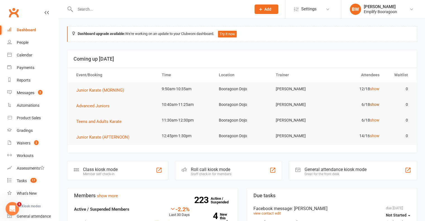
click at [372, 104] on link "show" at bounding box center [375, 104] width 10 height 4
click at [32, 91] on div "Messages" at bounding box center [26, 93] width 18 height 4
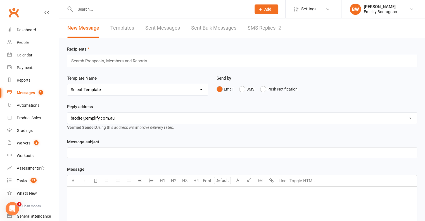
click at [271, 29] on link "SMS Replies 2" at bounding box center [265, 27] width 34 height 19
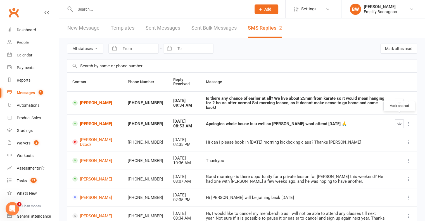
click at [398, 122] on icon "button" at bounding box center [400, 124] width 4 height 4
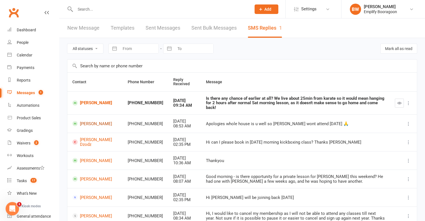
click at [92, 121] on link "[PERSON_NAME]" at bounding box center [94, 123] width 45 height 5
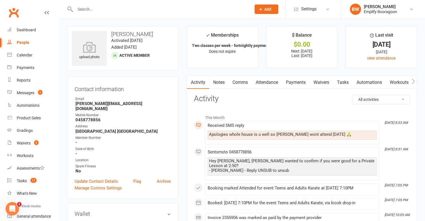
click at [299, 86] on link "Payments" at bounding box center [296, 82] width 28 height 13
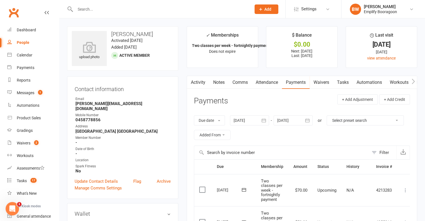
click at [246, 82] on link "Comms" at bounding box center [240, 82] width 23 height 13
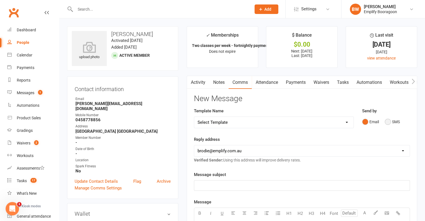
click at [389, 123] on button "SMS" at bounding box center [392, 122] width 15 height 11
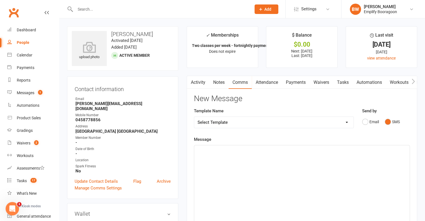
click at [294, 153] on p "﻿" at bounding box center [302, 150] width 209 height 7
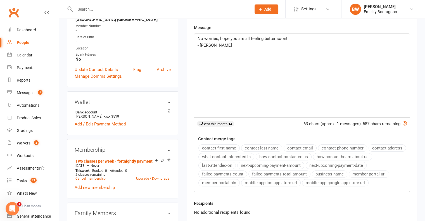
scroll to position [196, 0]
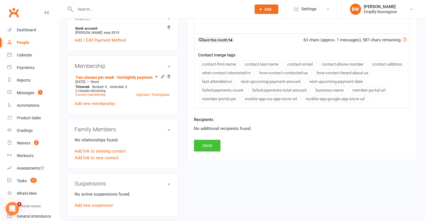
click at [199, 145] on button "Send" at bounding box center [207, 146] width 27 height 12
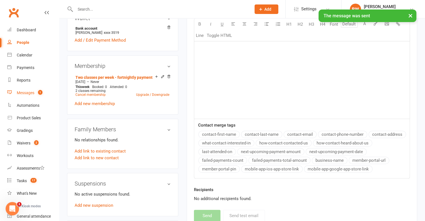
click at [30, 92] on div "Messages" at bounding box center [26, 93] width 18 height 4
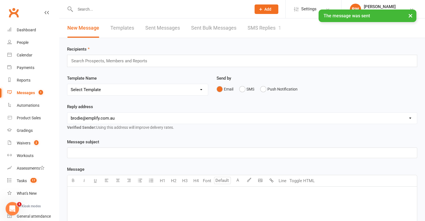
click at [276, 30] on link "SMS Replies 1" at bounding box center [265, 27] width 34 height 19
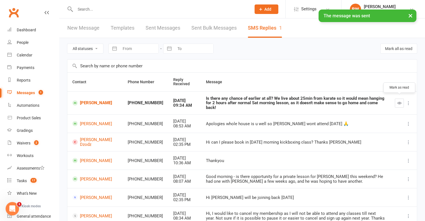
click at [401, 102] on icon "button" at bounding box center [400, 103] width 4 height 4
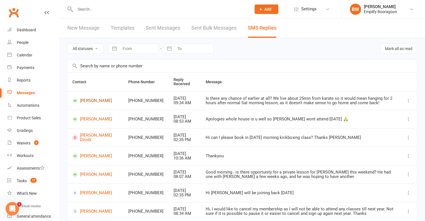
click at [96, 100] on link "[PERSON_NAME]" at bounding box center [95, 100] width 46 height 5
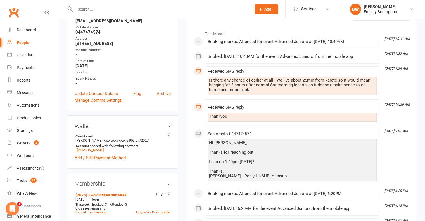
scroll to position [28, 0]
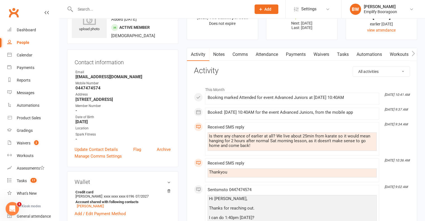
click at [237, 56] on link "Comms" at bounding box center [240, 54] width 23 height 13
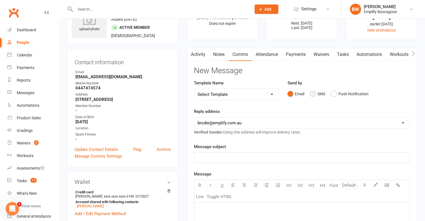
click at [314, 93] on button "SMS" at bounding box center [317, 94] width 15 height 11
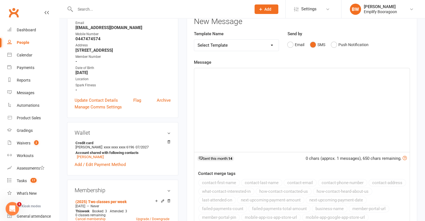
scroll to position [84, 0]
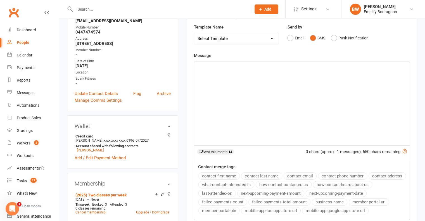
click at [293, 112] on div "﻿" at bounding box center [302, 104] width 216 height 84
click at [213, 63] on div "Unfortunatly we have other classes on before then so we can't do any earlier." at bounding box center [302, 104] width 216 height 84
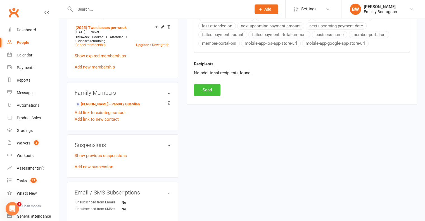
scroll to position [252, 0]
click at [204, 84] on button "Send" at bounding box center [207, 90] width 27 height 12
